Goal: Information Seeking & Learning: Learn about a topic

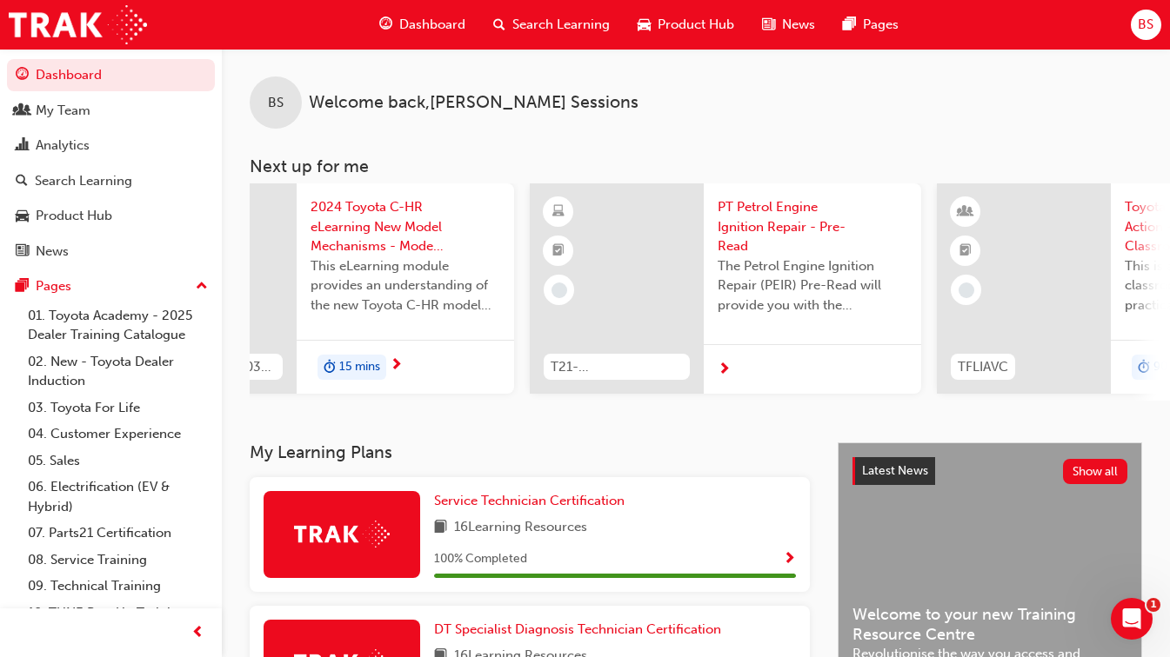
scroll to position [0, 528]
click at [434, 17] on span "Dashboard" at bounding box center [432, 25] width 66 height 20
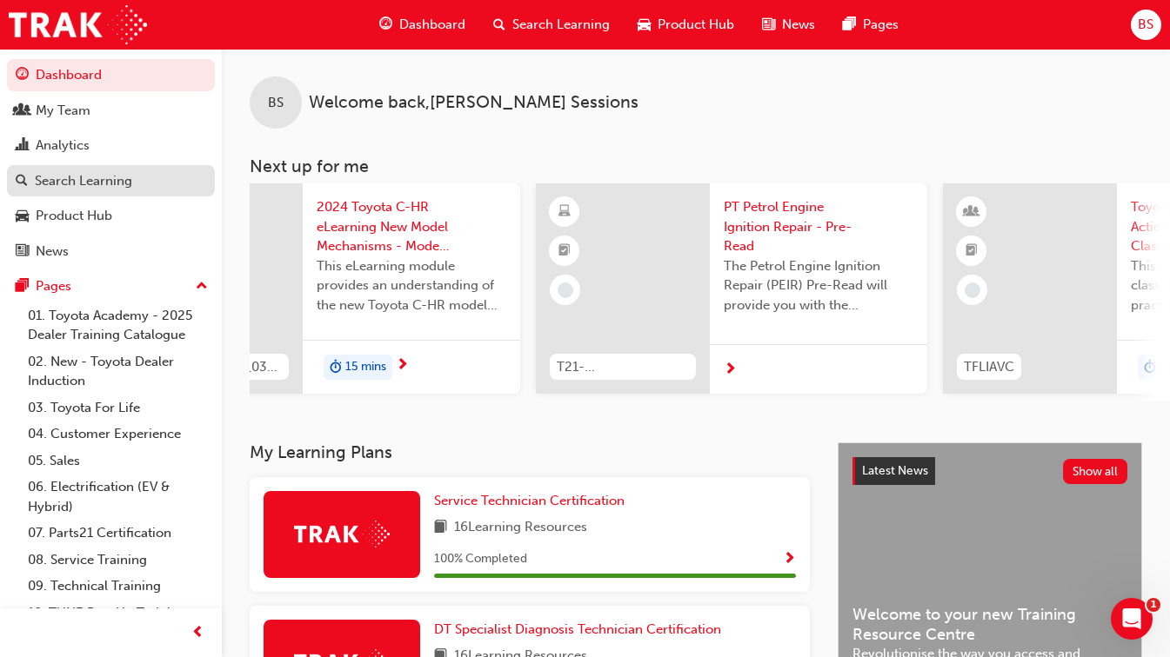
click at [126, 197] on link "Search Learning" at bounding box center [111, 181] width 208 height 32
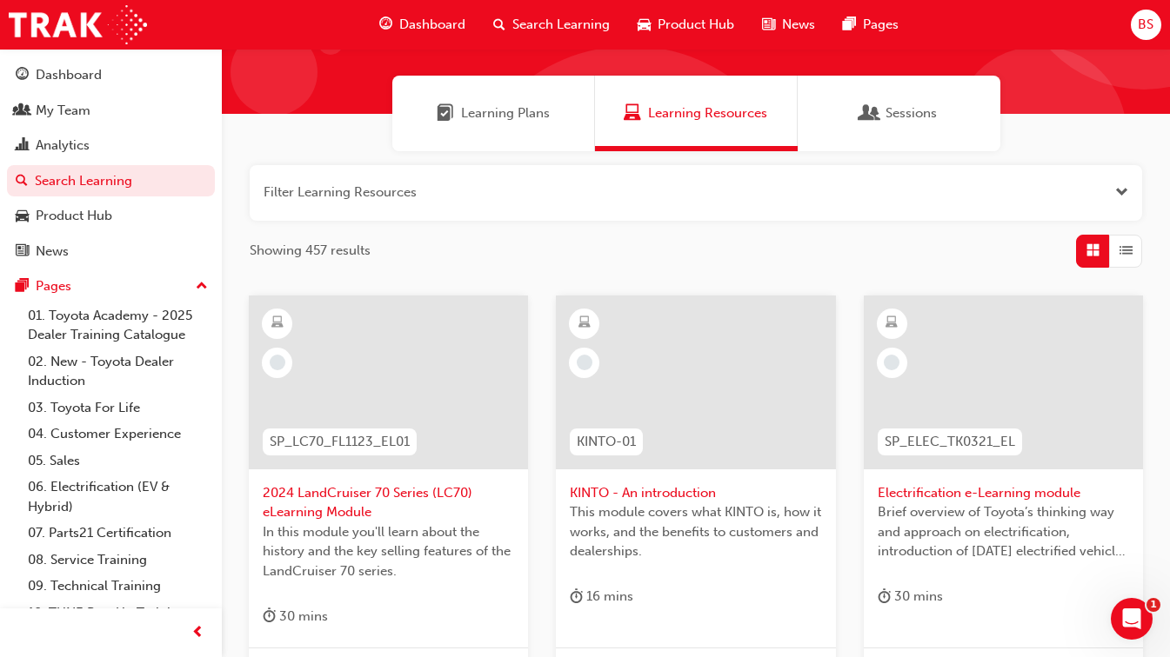
scroll to position [87, 0]
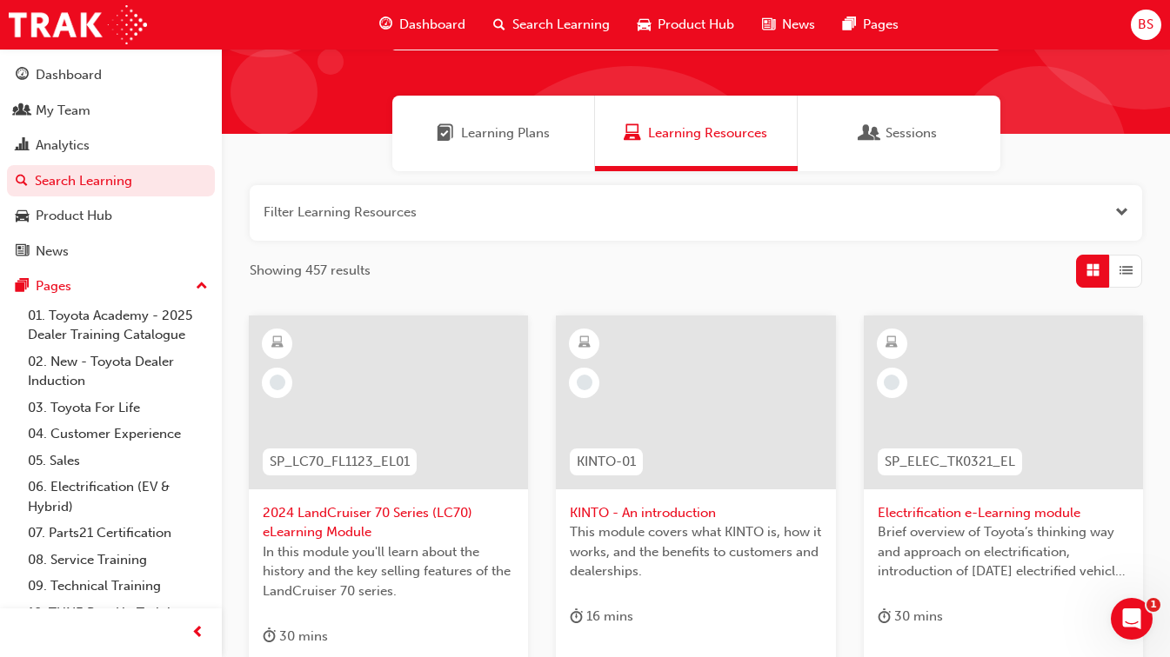
click at [604, 230] on button "button" at bounding box center [696, 213] width 892 height 56
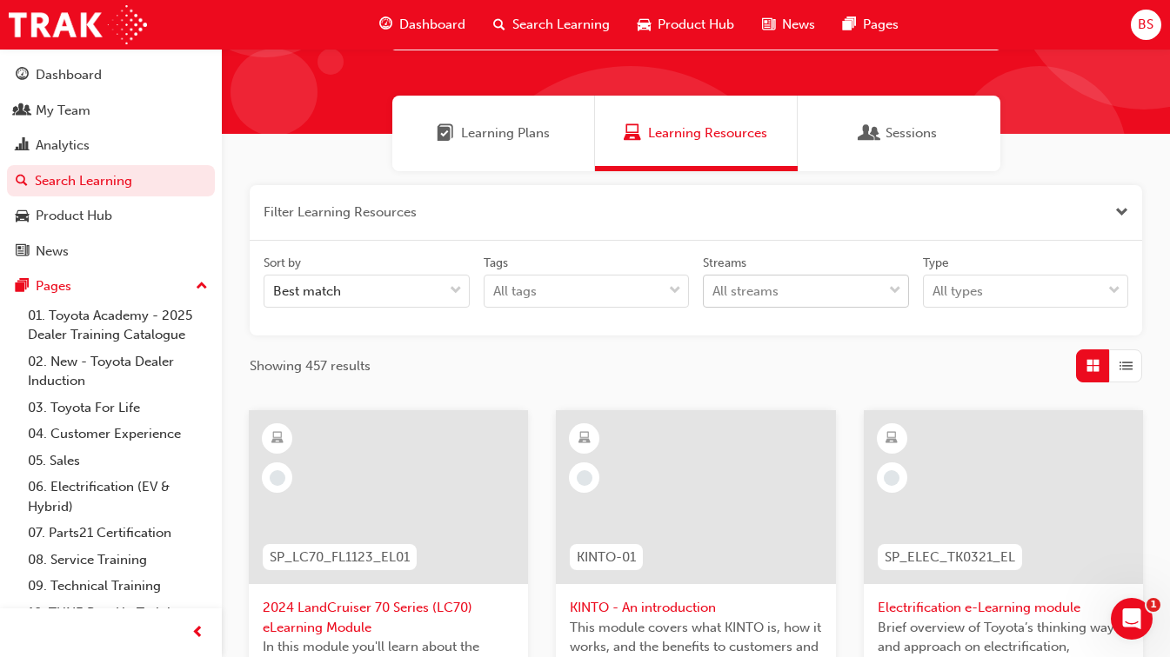
click at [740, 304] on div "All streams" at bounding box center [793, 292] width 178 height 30
click at [714, 298] on input "Streams All streams" at bounding box center [713, 291] width 2 height 15
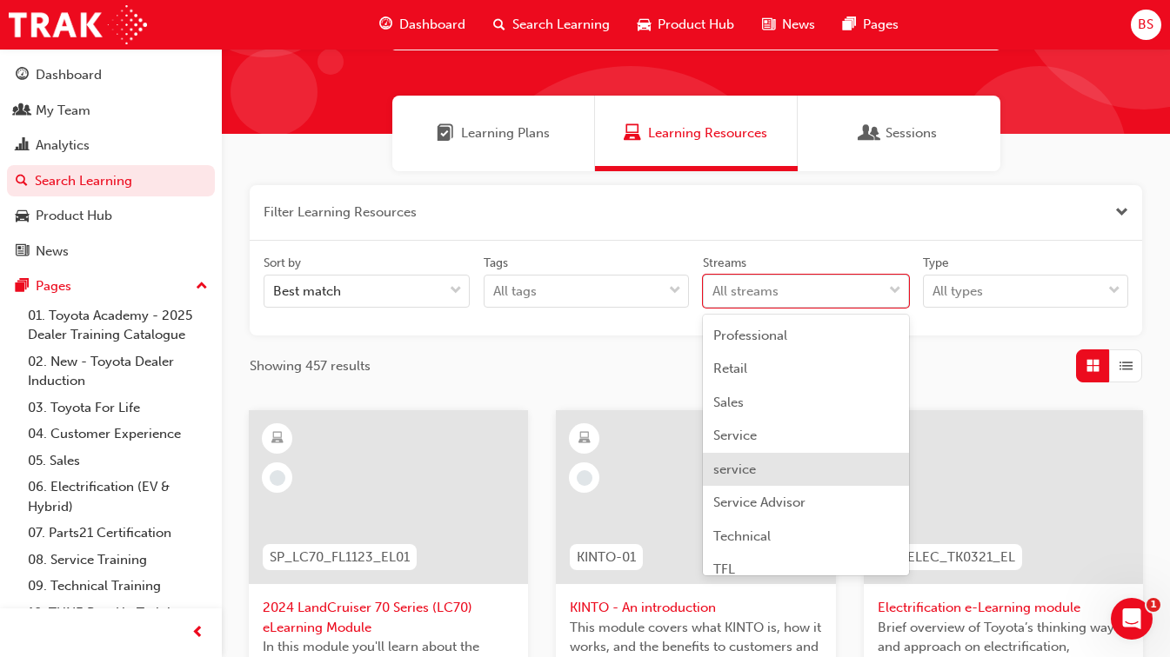
scroll to position [516, 0]
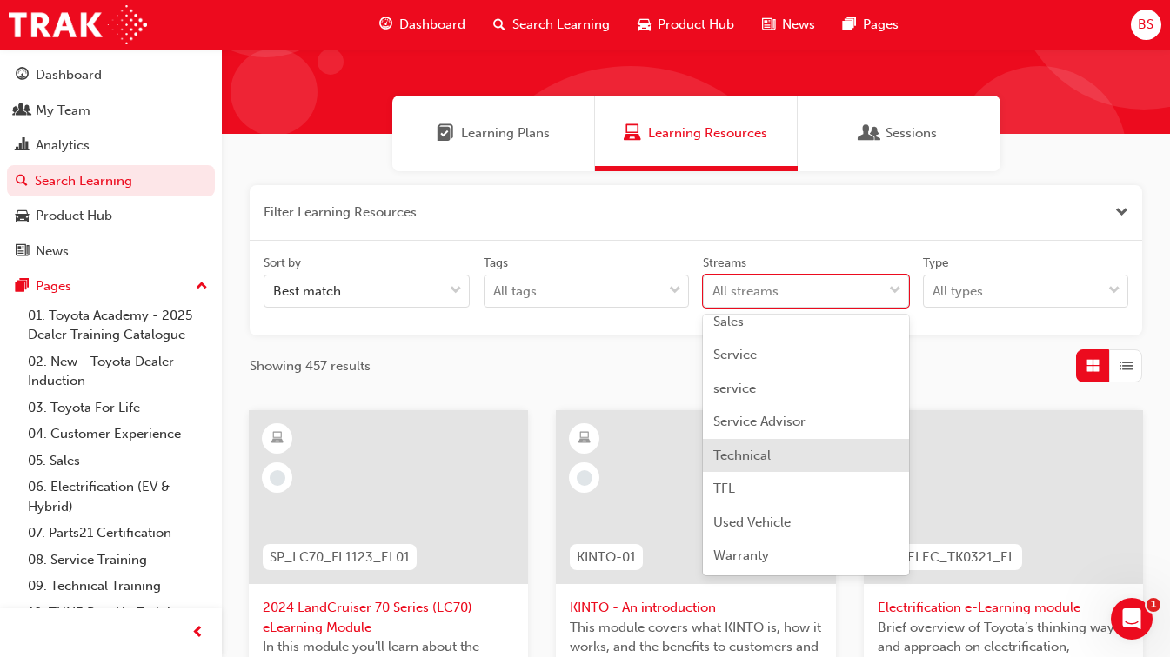
click at [808, 444] on div "Technical" at bounding box center [806, 456] width 206 height 34
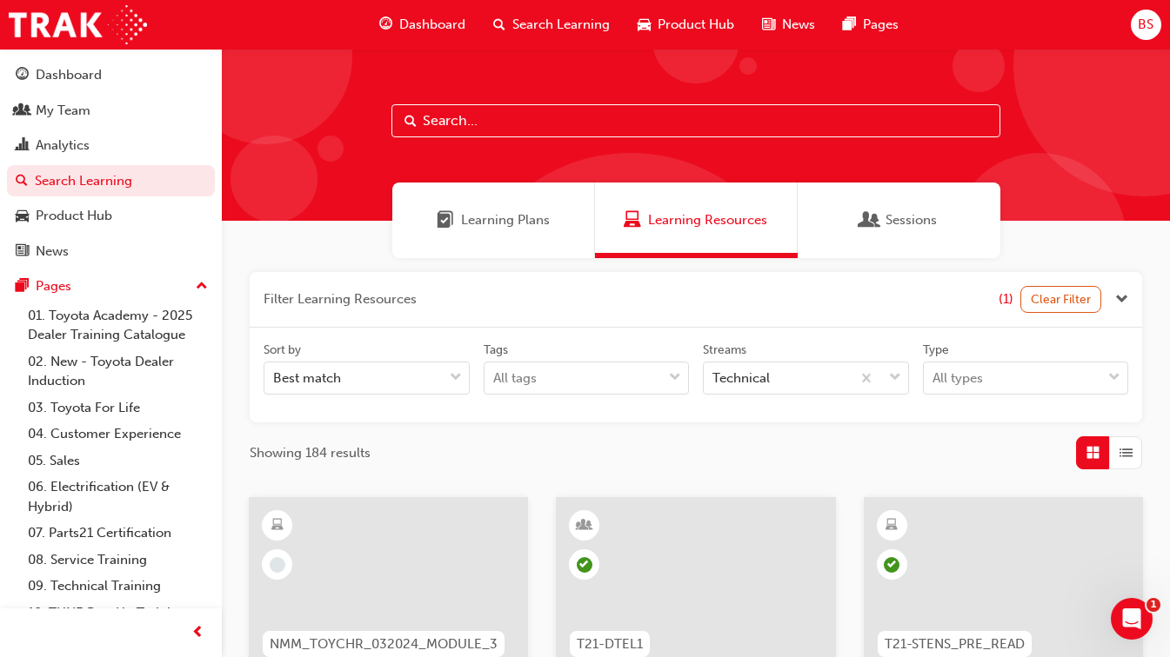
click at [625, 358] on div "Tags" at bounding box center [587, 352] width 206 height 21
click at [495, 370] on input "Tags All tags" at bounding box center [494, 377] width 2 height 15
click at [630, 366] on div "All tags" at bounding box center [573, 379] width 178 height 30
click at [495, 370] on input "Tags 0 results available. Select is focused ,type to refine list, press Down to…" at bounding box center [494, 377] width 2 height 15
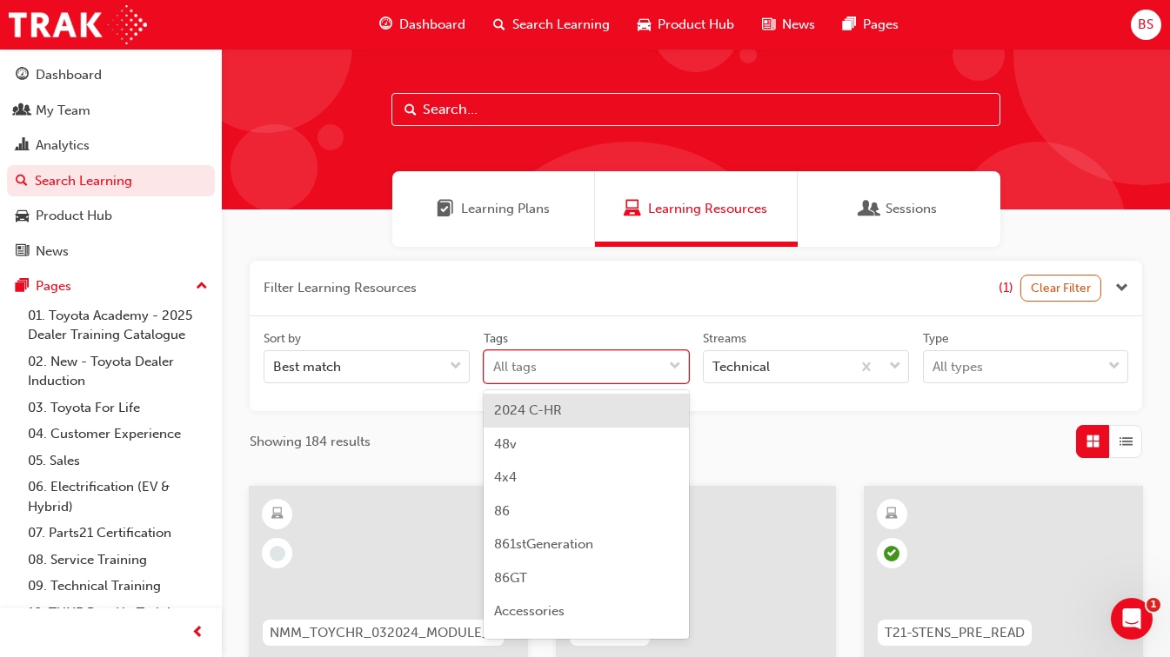
scroll to position [12, 0]
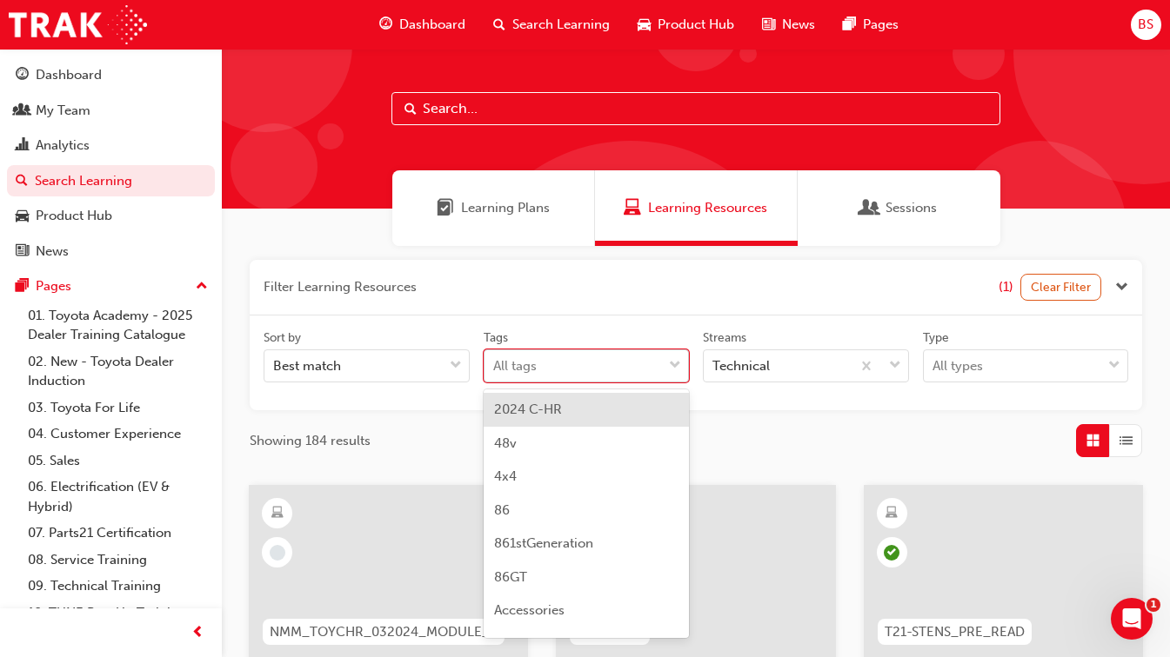
click at [641, 364] on div "All tags" at bounding box center [573, 366] width 178 height 30
click at [495, 364] on input "Tags option 2024 C-HR focused, 1 of 189. 189 results available. Use Up and Down…" at bounding box center [494, 365] width 2 height 15
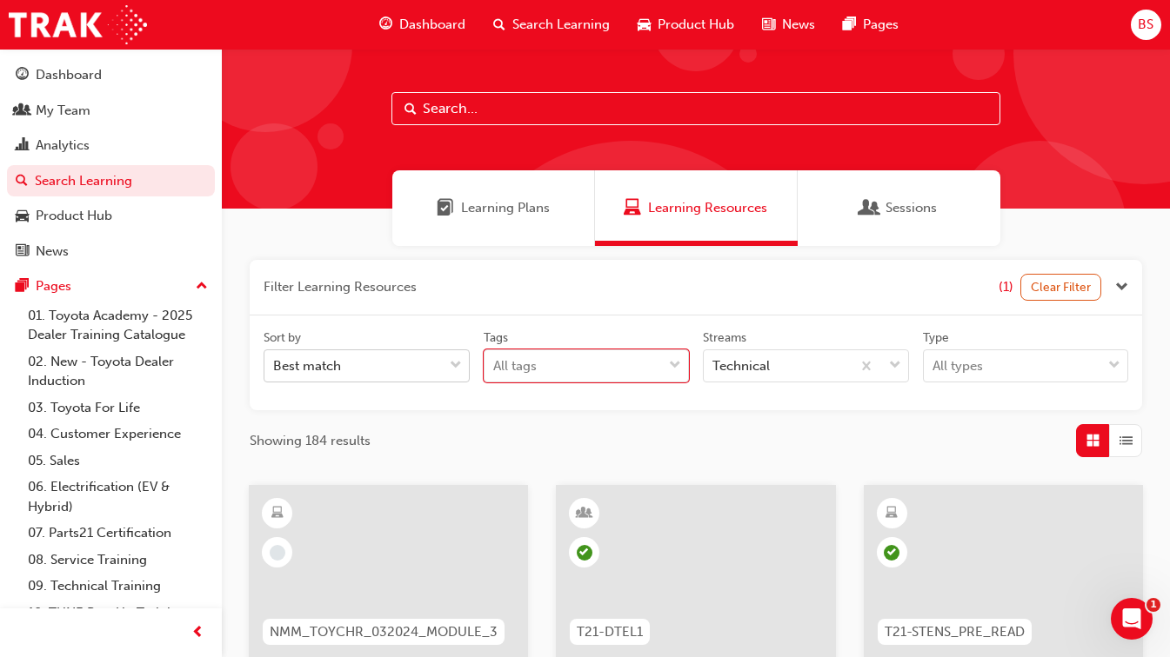
click at [453, 364] on span "down-icon" at bounding box center [456, 366] width 12 height 23
click at [275, 364] on input "Sort by Best match" at bounding box center [274, 365] width 2 height 15
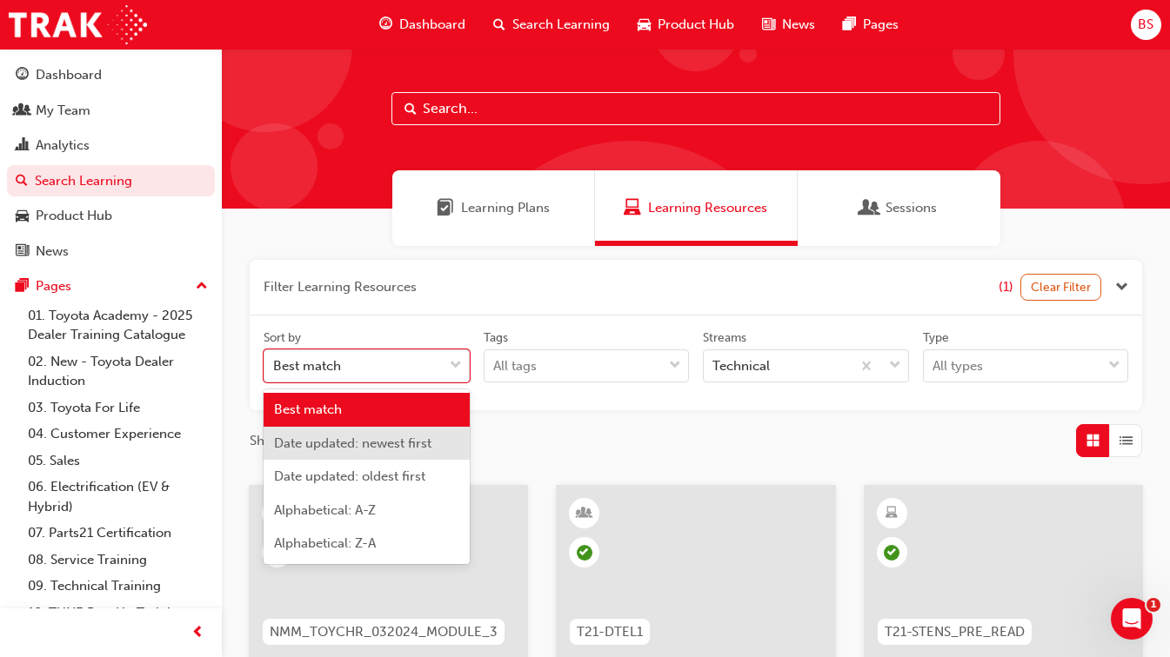
click at [409, 444] on span "Date updated: newest first" at bounding box center [352, 444] width 157 height 16
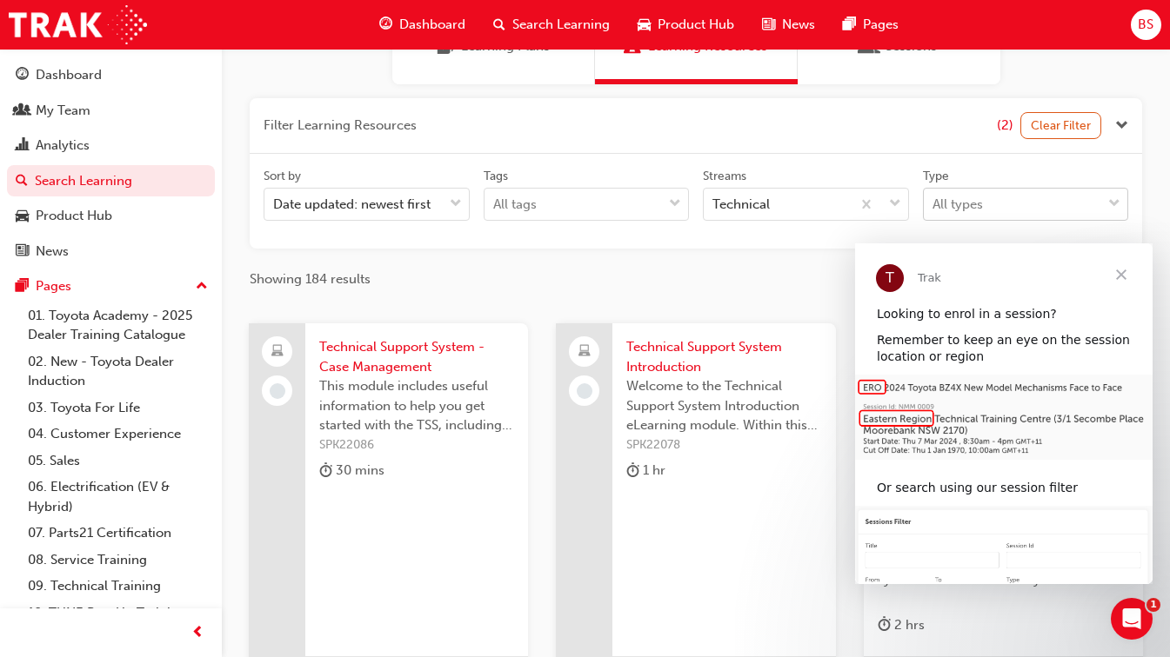
click at [951, 195] on div "All types" at bounding box center [957, 205] width 50 height 20
click at [934, 197] on input "Type All types" at bounding box center [933, 204] width 2 height 15
click at [1128, 278] on span "Close" at bounding box center [1121, 274] width 63 height 63
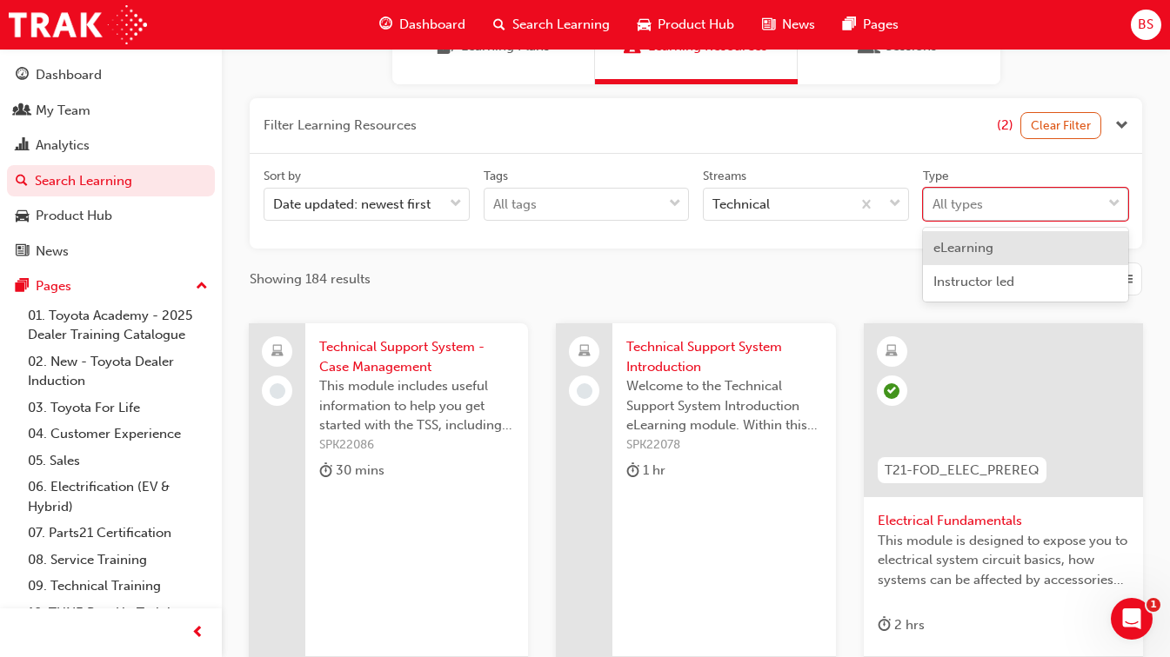
click at [1067, 217] on div "All types" at bounding box center [1013, 205] width 178 height 30
click at [934, 211] on input "Type option eLearning focused, 1 of 2. 2 results available. Use Up and Down to …" at bounding box center [933, 204] width 2 height 15
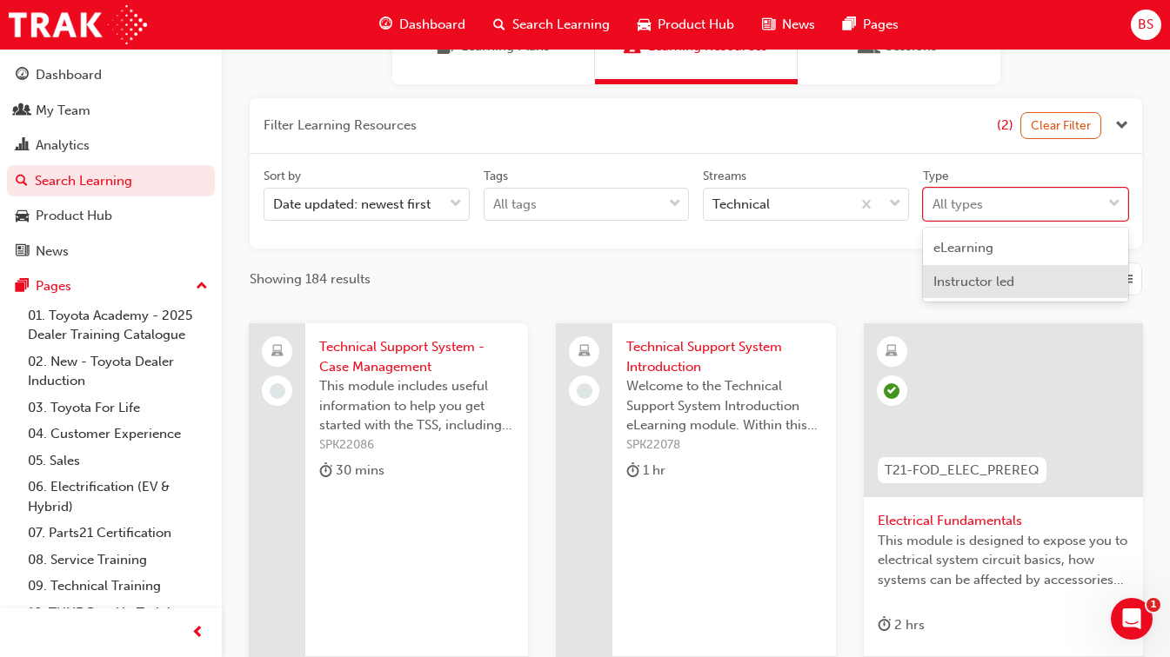
click at [997, 282] on span "Instructor led" at bounding box center [973, 282] width 81 height 16
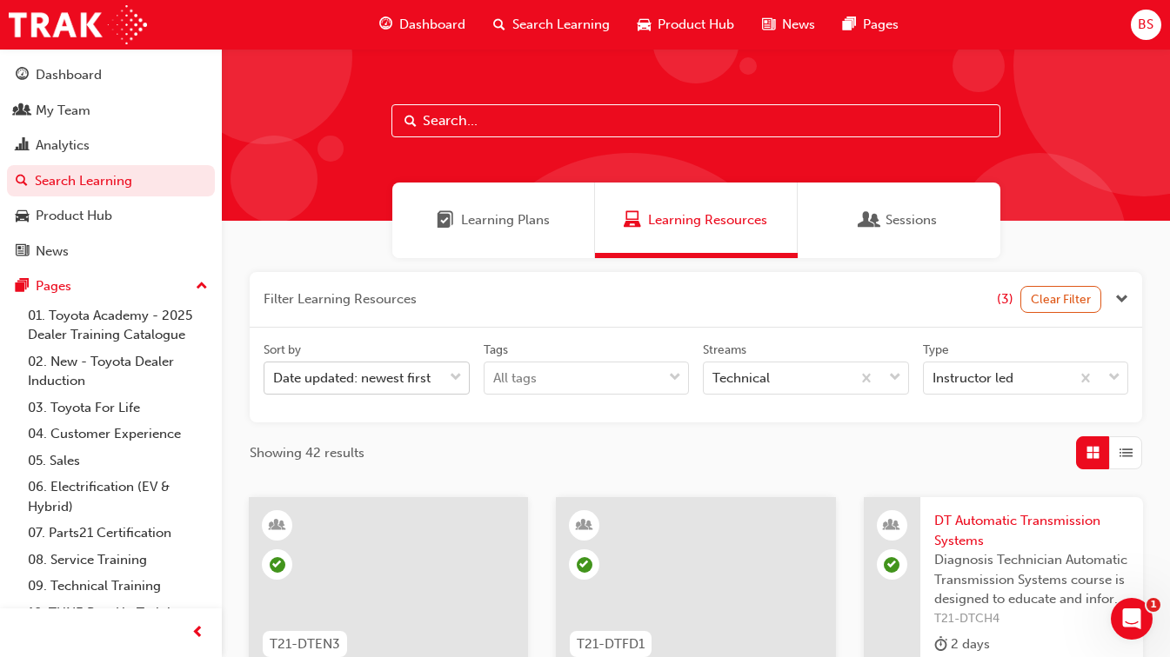
click at [370, 378] on div "Date updated: newest first" at bounding box center [351, 379] width 157 height 20
click at [275, 378] on input "Sort by Date updated: newest first" at bounding box center [274, 377] width 2 height 15
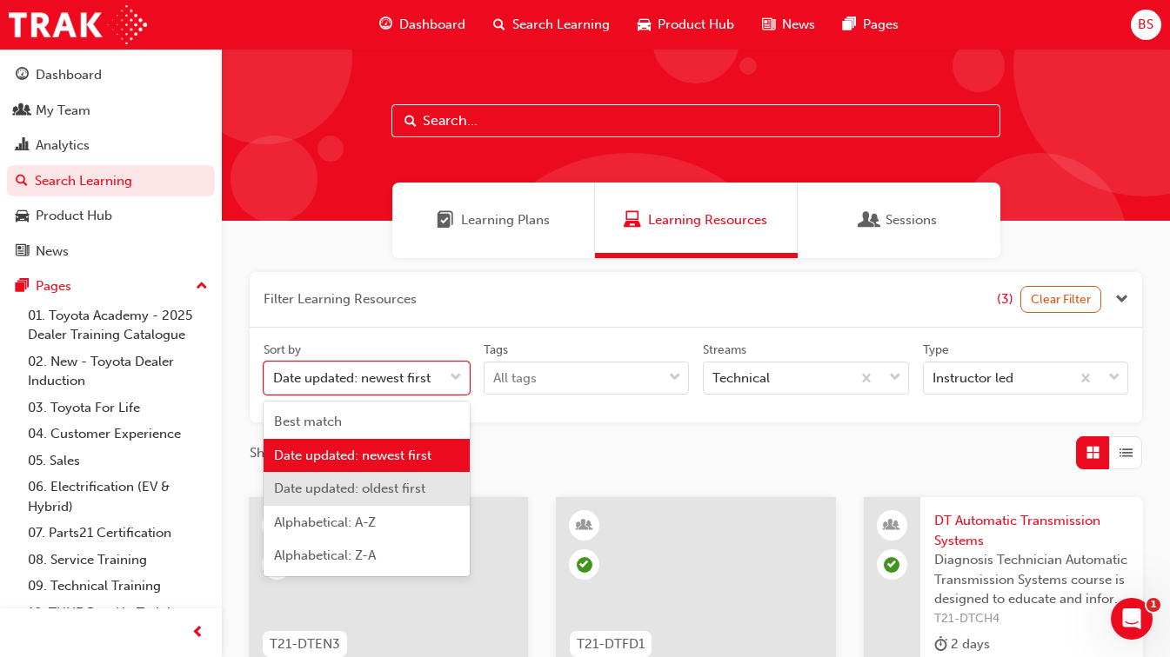
click at [381, 494] on span "Date updated: oldest first" at bounding box center [349, 489] width 151 height 16
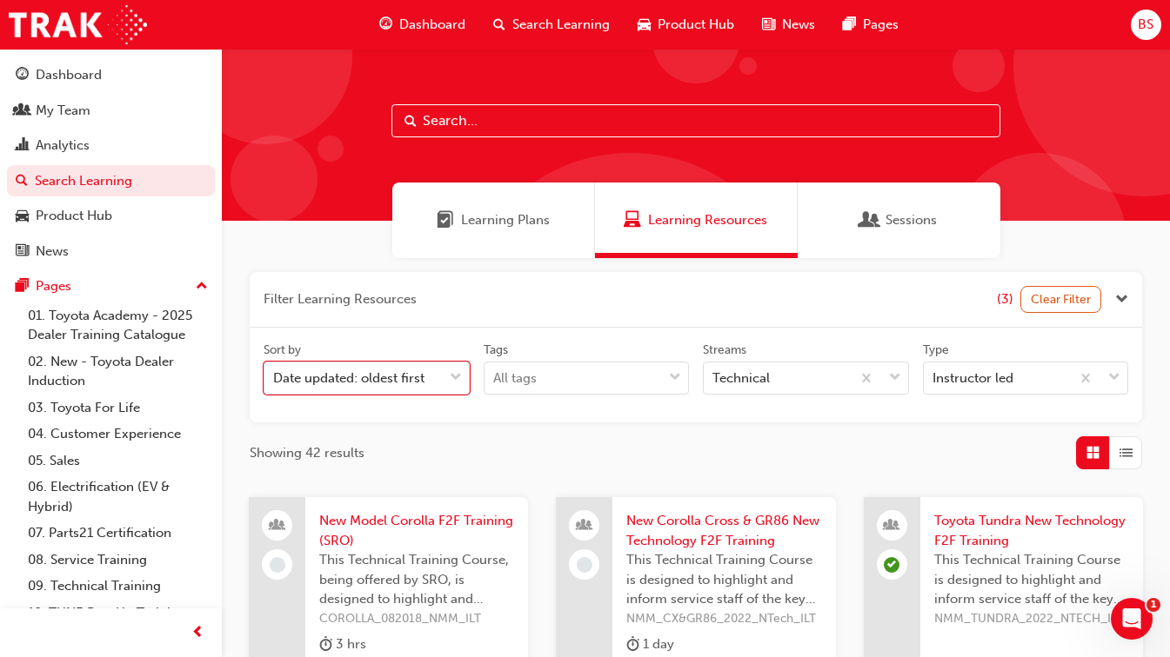
scroll to position [87, 0]
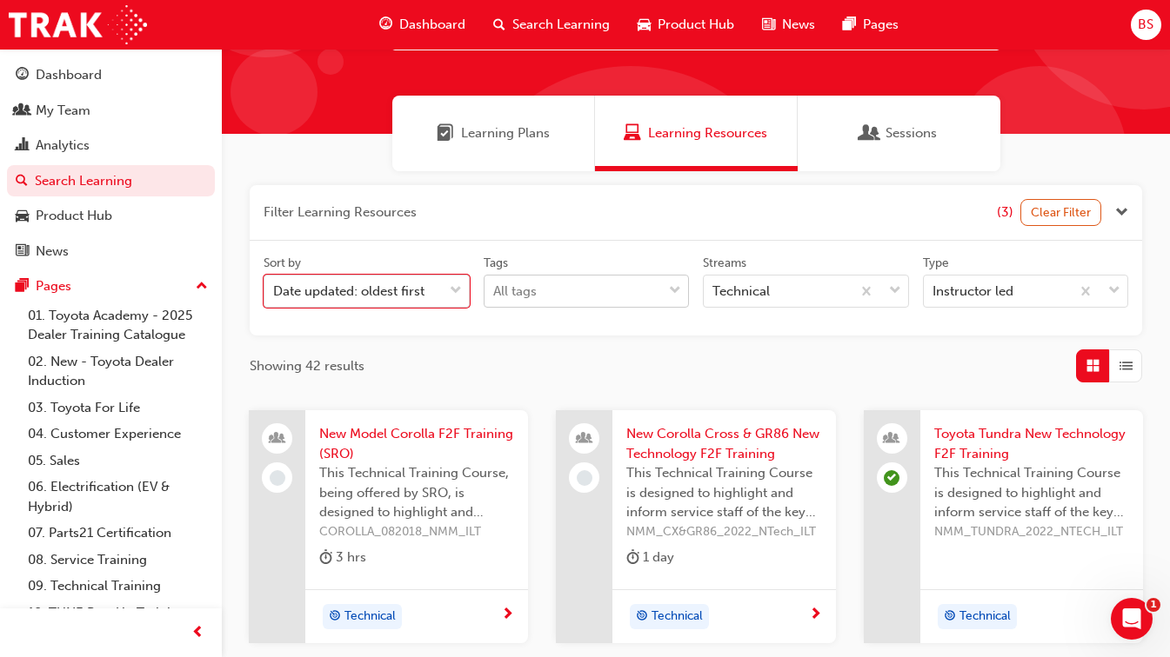
click at [527, 285] on div "All tags" at bounding box center [514, 292] width 43 height 20
click at [495, 285] on input "Tags All tags" at bounding box center [494, 291] width 2 height 15
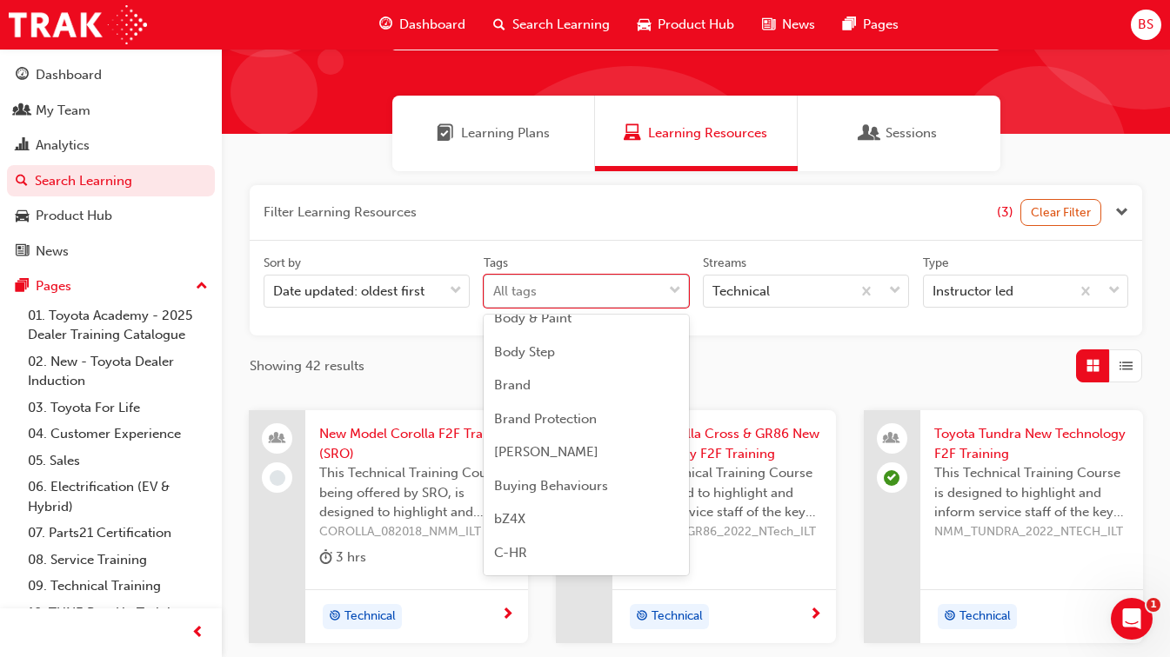
scroll to position [696, 0]
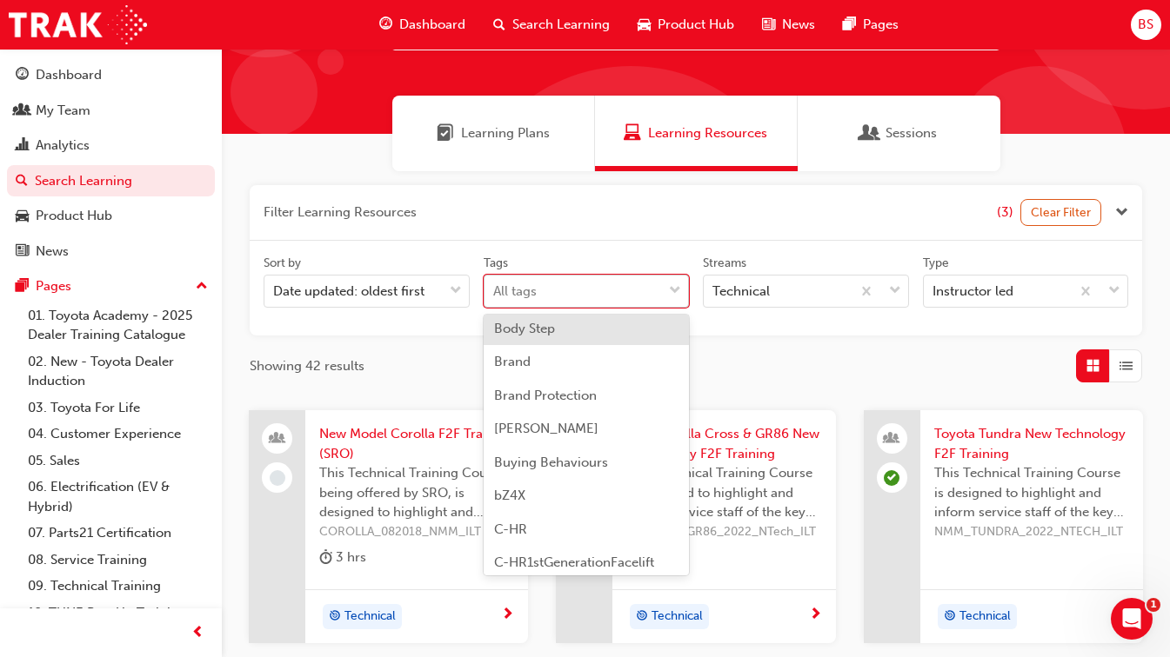
click at [571, 283] on div "All tags" at bounding box center [573, 292] width 178 height 30
click at [495, 284] on input "Tags option Body Step focused, 21 of 189. 189 results available. Use Up and Dow…" at bounding box center [494, 291] width 2 height 15
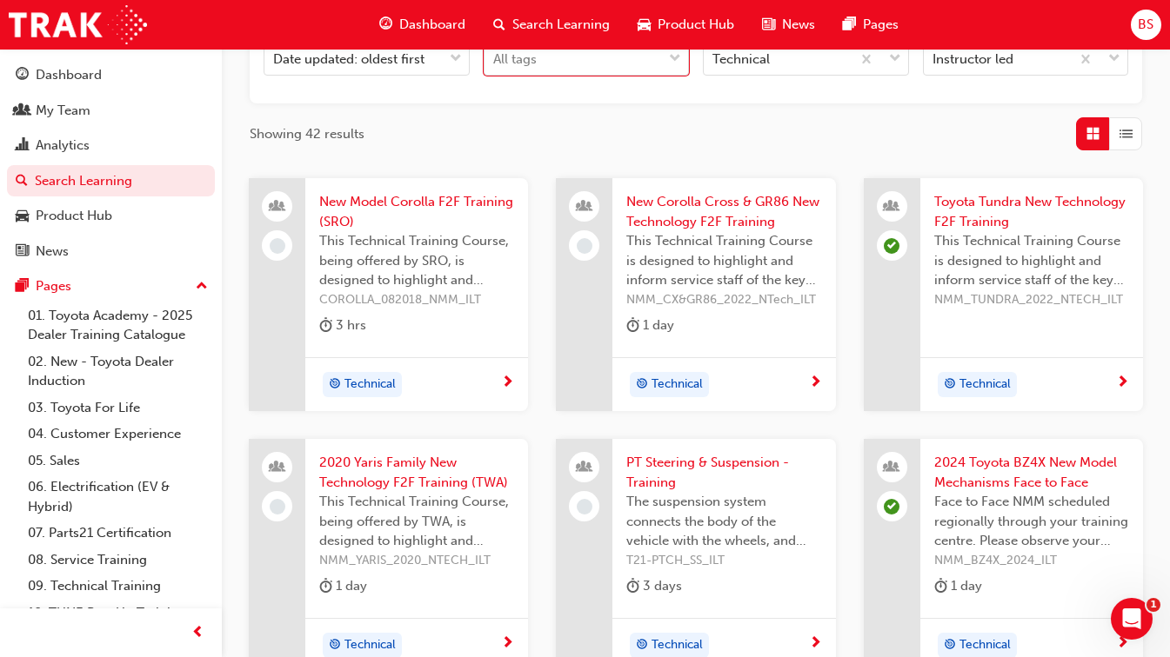
scroll to position [0, 0]
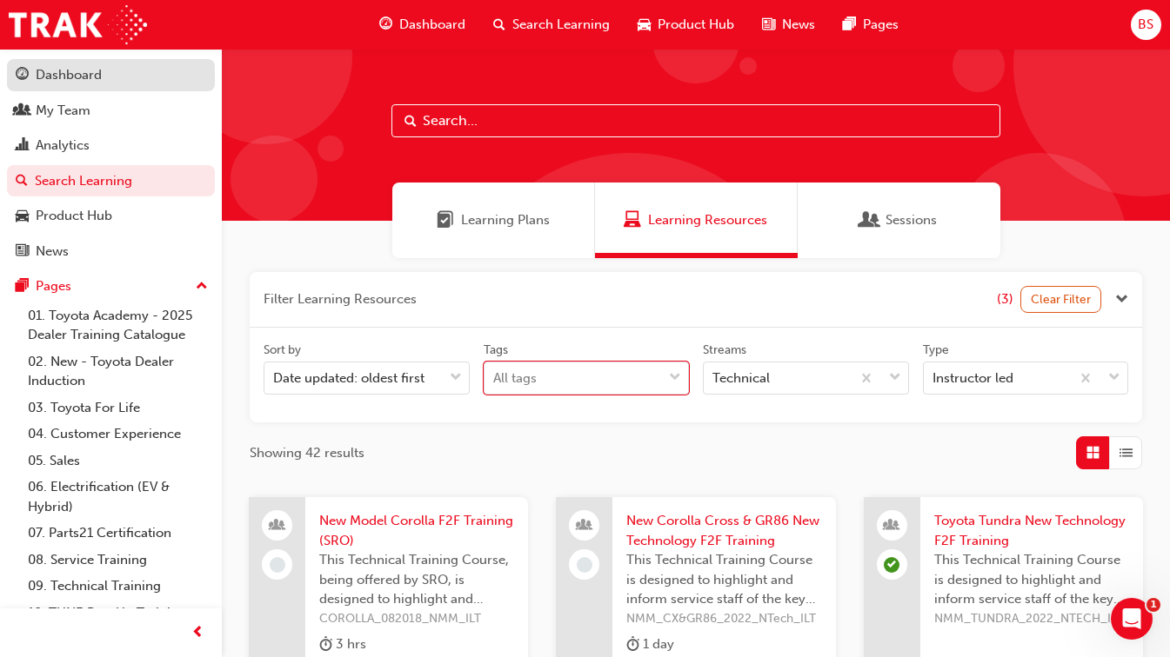
click at [110, 71] on div "Dashboard" at bounding box center [111, 75] width 190 height 22
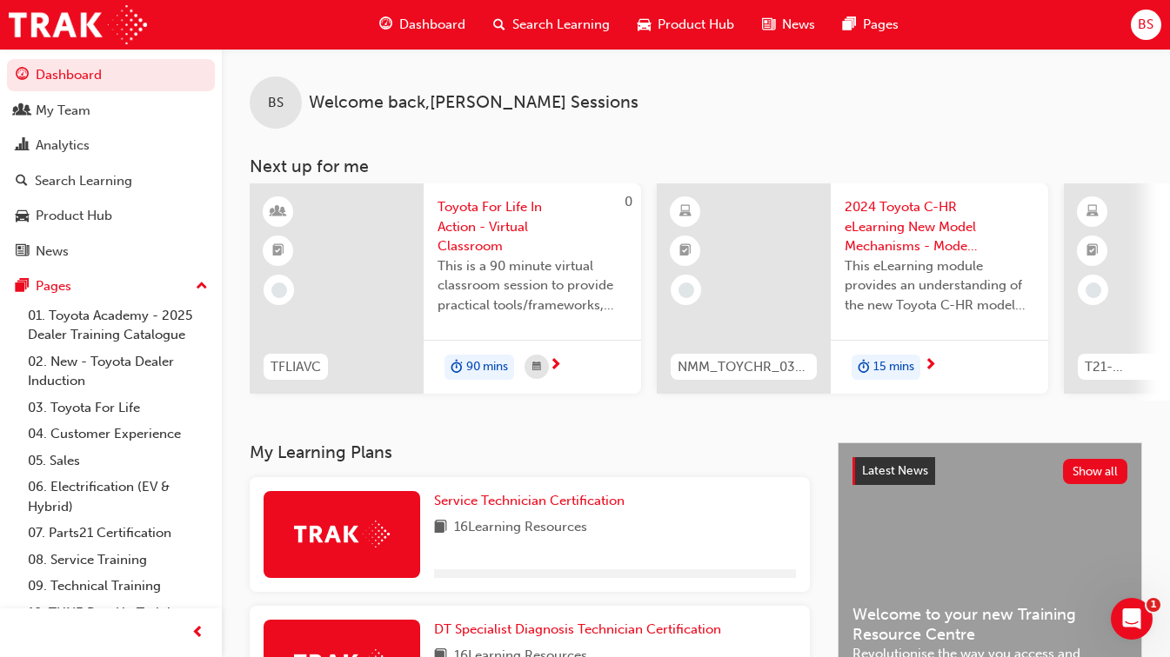
click at [107, 91] on button "Dashboard My Team Analytics Search Learning Product Hub News Pages" at bounding box center [111, 163] width 208 height 215
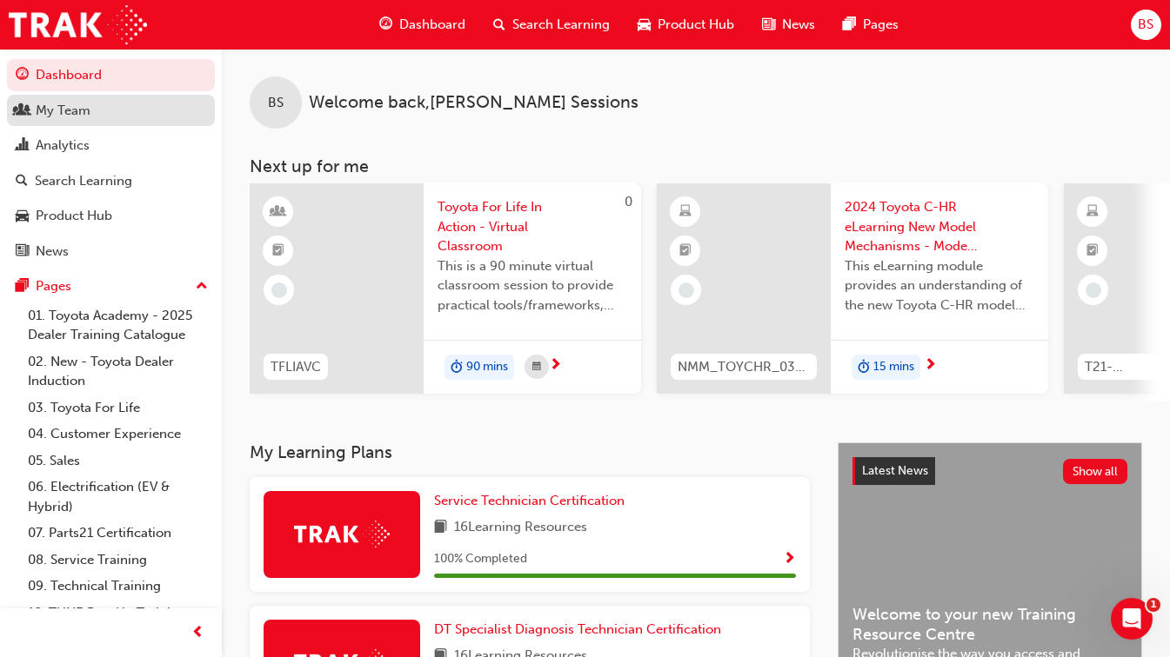
click at [107, 99] on link "My Team" at bounding box center [111, 111] width 208 height 32
